Goal: Information Seeking & Learning: Learn about a topic

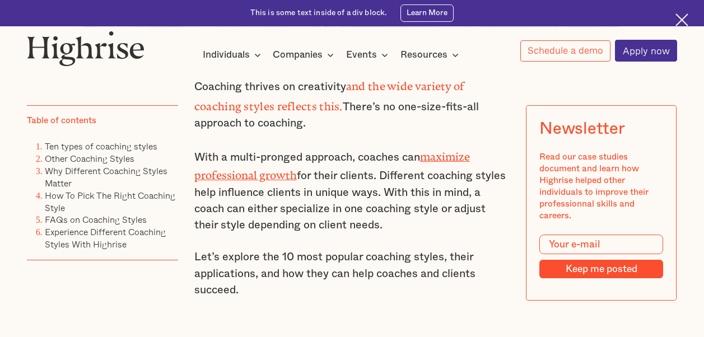
scroll to position [728, 0]
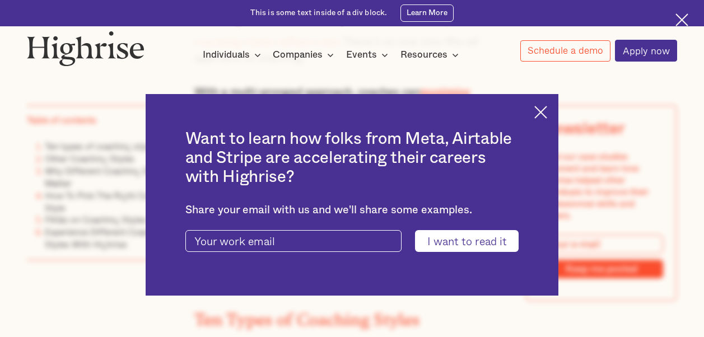
click at [547, 107] on img at bounding box center [541, 112] width 13 height 13
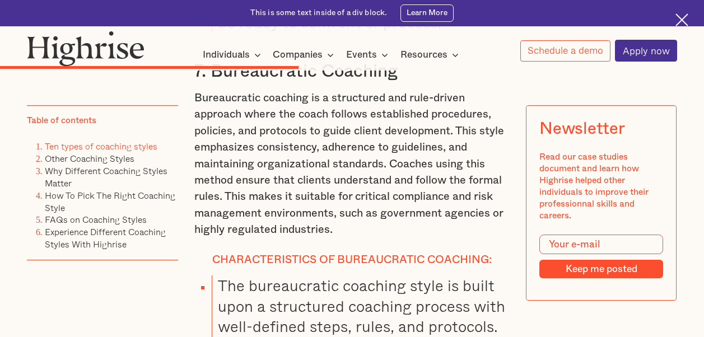
scroll to position [6612, 0]
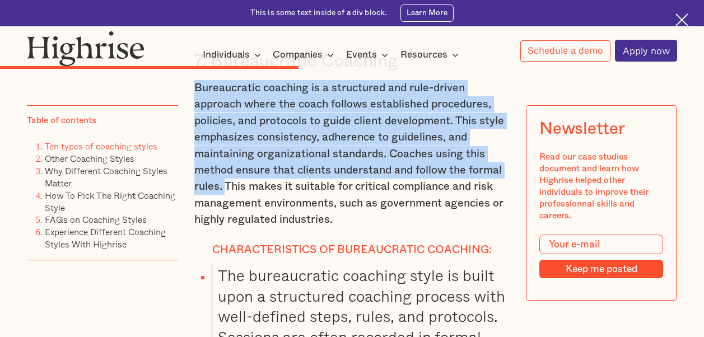
drag, startPoint x: 193, startPoint y: 141, endPoint x: 222, endPoint y: 247, distance: 110.0
click at [222, 229] on p "Bureaucratic coaching is a structured and rule-driven approach where the coach …" at bounding box center [352, 154] width 316 height 148
copy p "Bureaucratic coaching is a structured and rule-driven approach where the coach …"
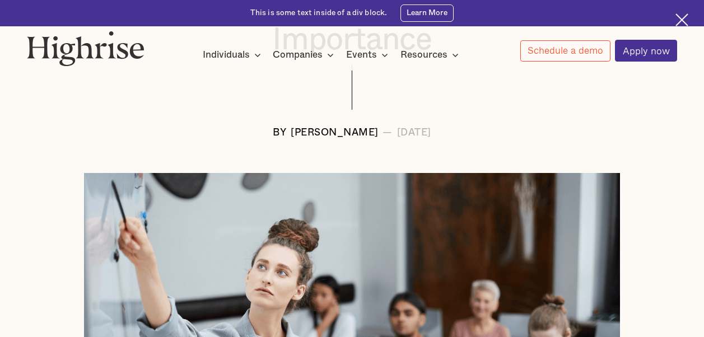
scroll to position [0, 0]
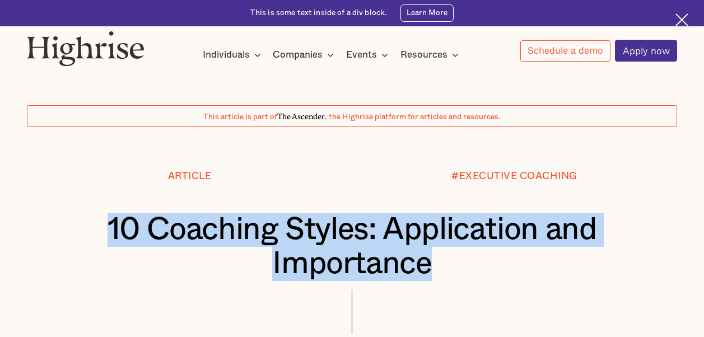
drag, startPoint x: 106, startPoint y: 230, endPoint x: 428, endPoint y: 275, distance: 325.2
click at [428, 275] on h1 "10 Coaching Styles: Application and Importance" at bounding box center [352, 247] width 596 height 69
copy h1 "10 Coaching Styles: Application and Importance"
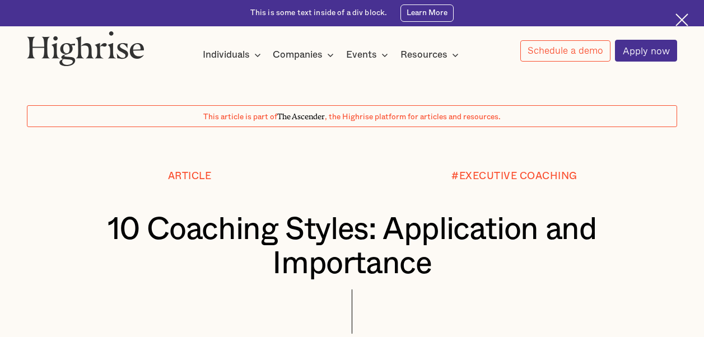
click at [247, 149] on div at bounding box center [352, 149] width 704 height 44
